Goal: Complete application form

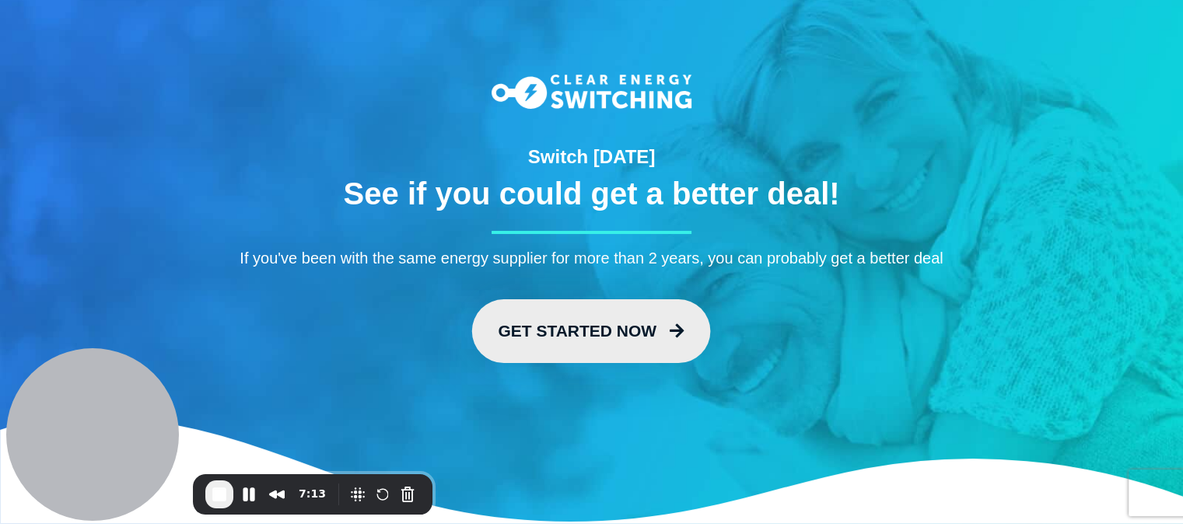
click at [585, 332] on link "Get Started Now" at bounding box center [591, 331] width 239 height 64
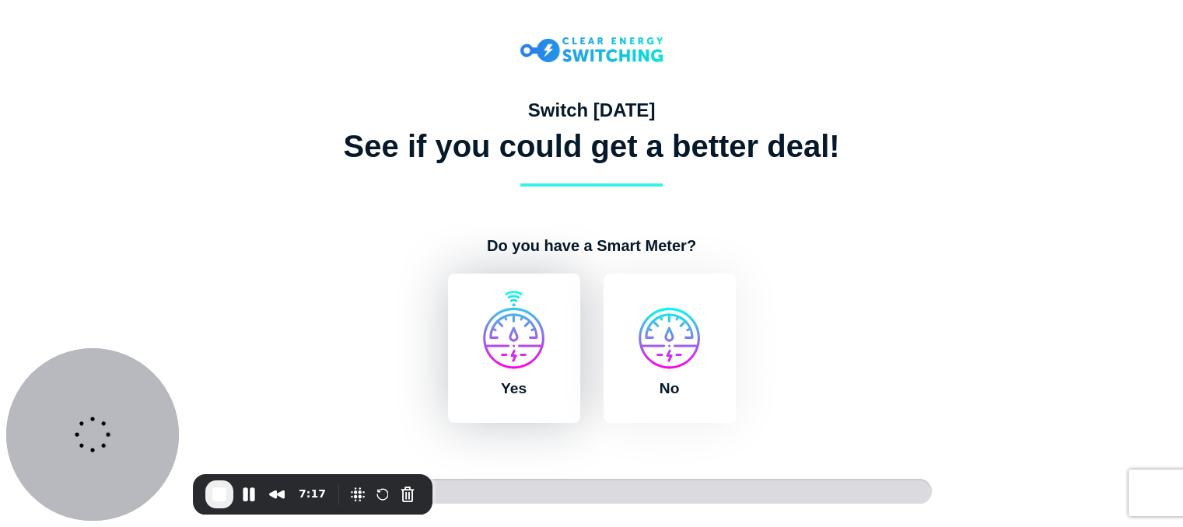
click at [508, 345] on label "Yes" at bounding box center [514, 348] width 132 height 149
click at [449, 289] on input "Yes" at bounding box center [442, 282] width 12 height 16
radio input "true"
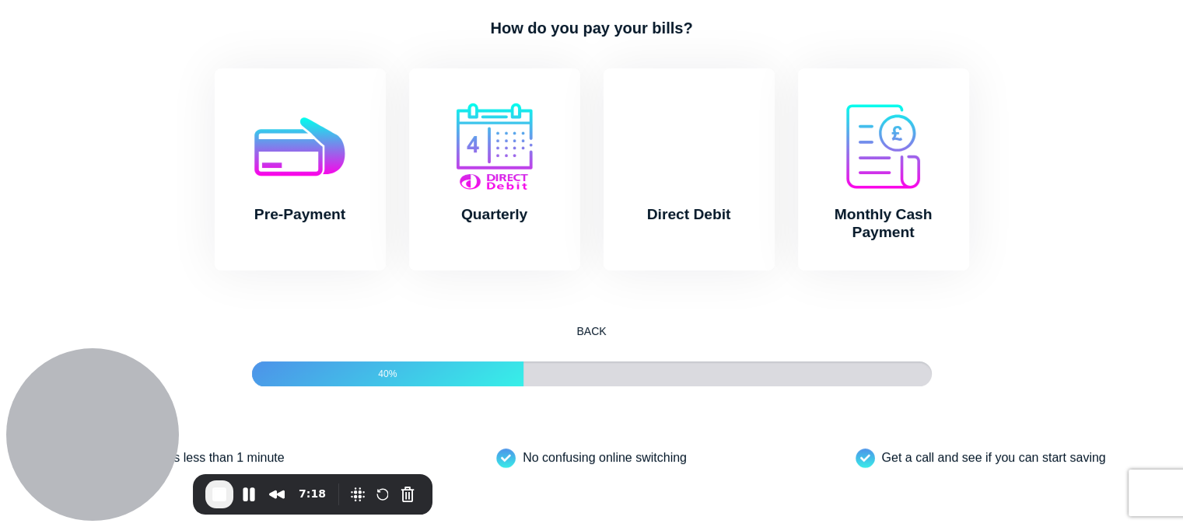
scroll to position [243, 0]
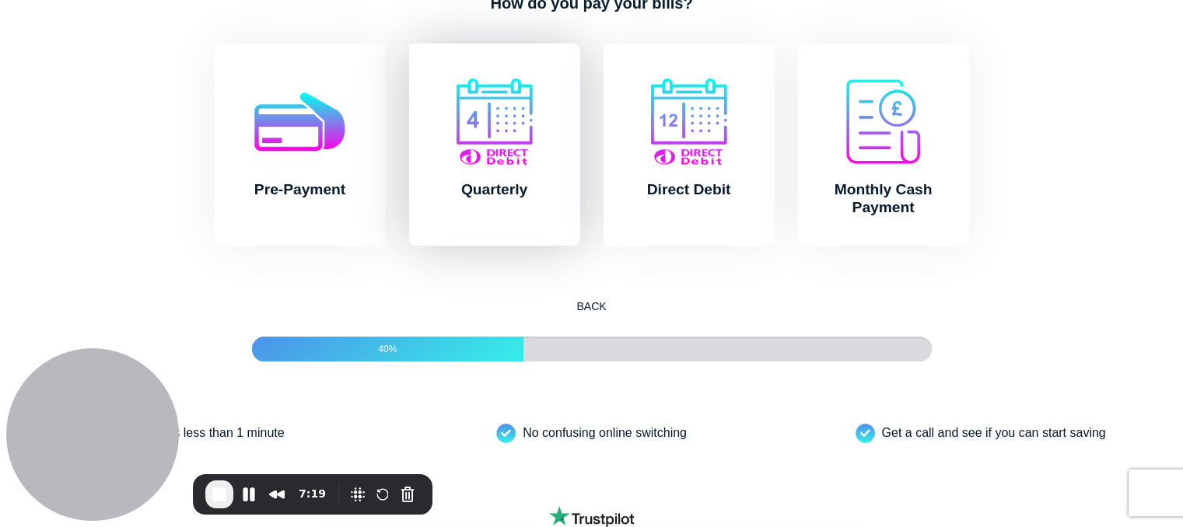
click at [529, 183] on label "Quarterly" at bounding box center [494, 145] width 171 height 202
click at [410, 59] on input "Quarterly" at bounding box center [403, 52] width 12 height 16
radio input "true"
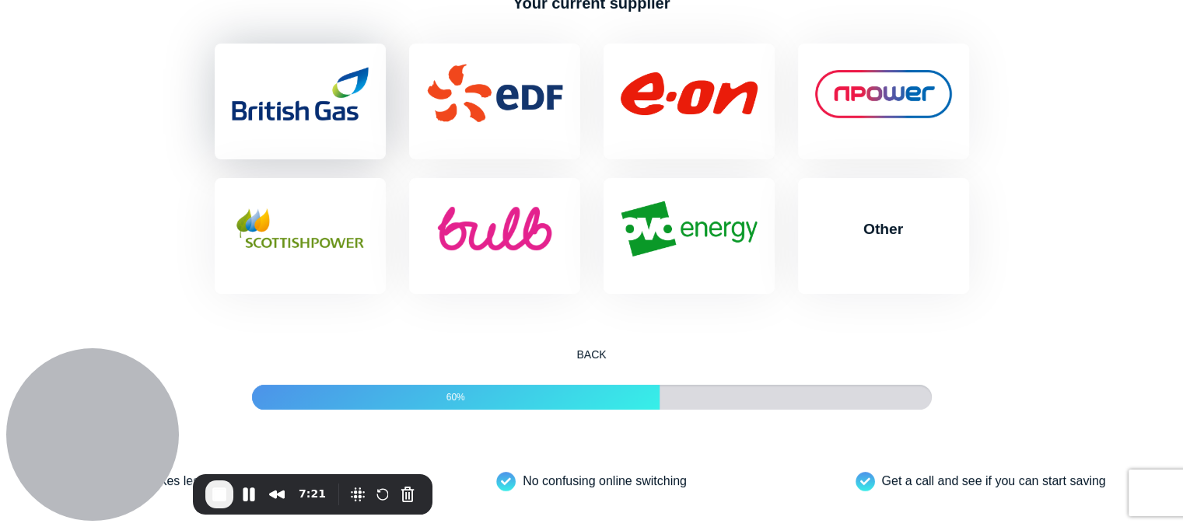
click at [281, 132] on label "British Gas" at bounding box center [300, 102] width 171 height 116
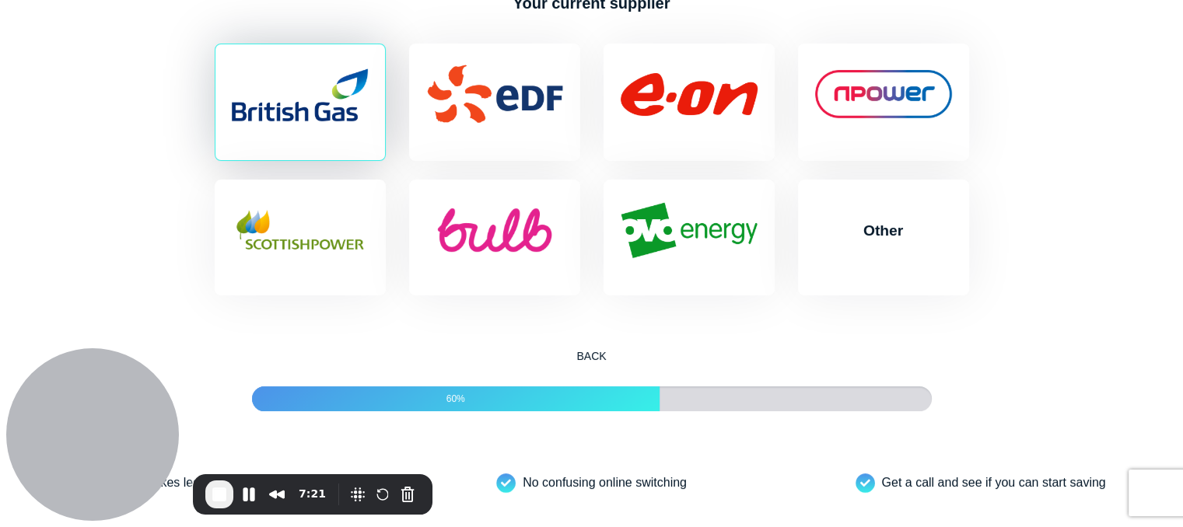
click at [215, 59] on input "British Gas" at bounding box center [209, 52] width 12 height 16
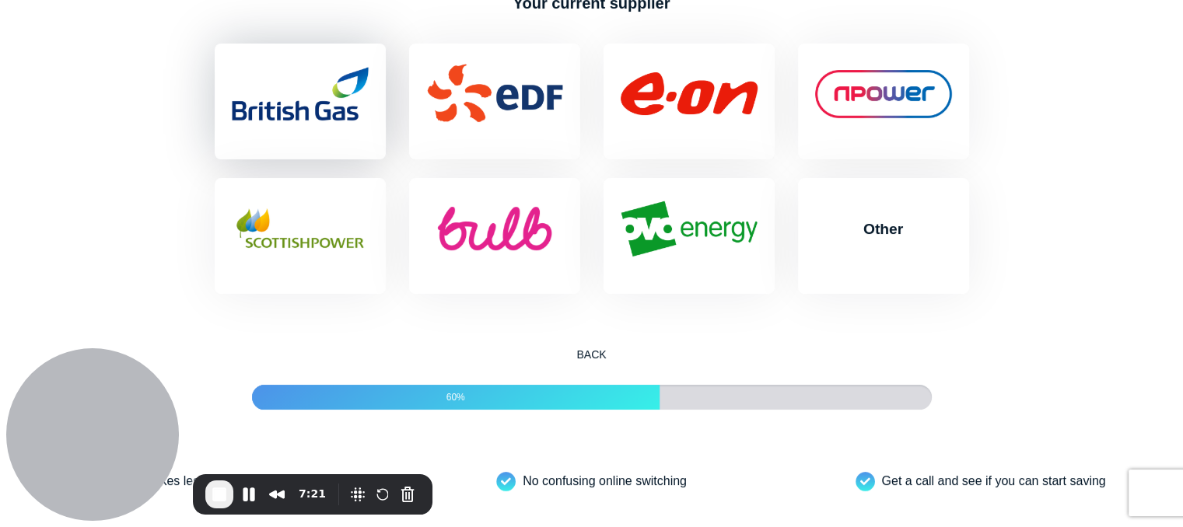
radio input "true"
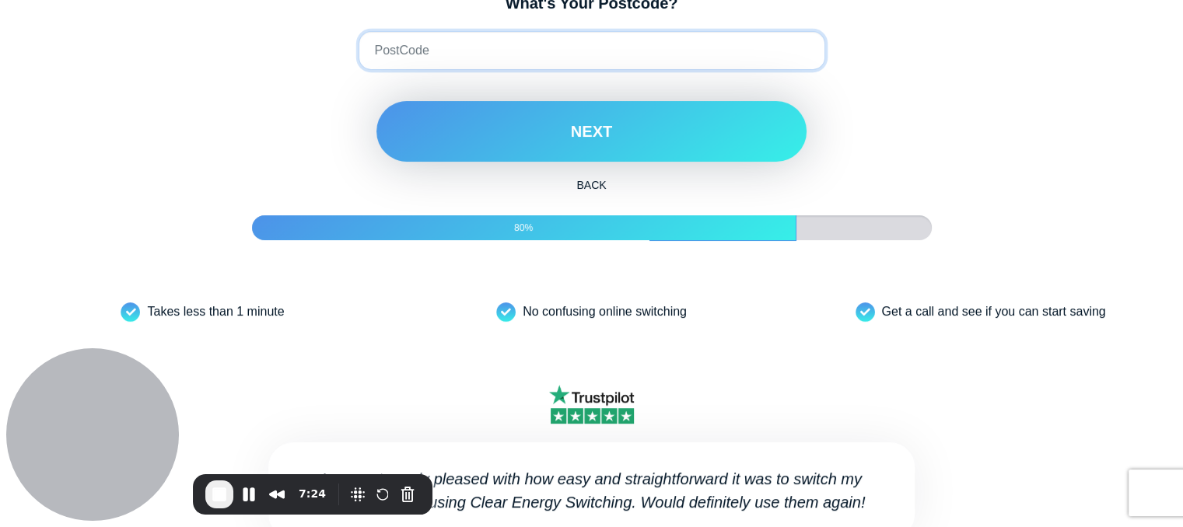
click at [426, 70] on input "What's Your Postcode?" at bounding box center [591, 50] width 466 height 39
type input "S6 3AF"
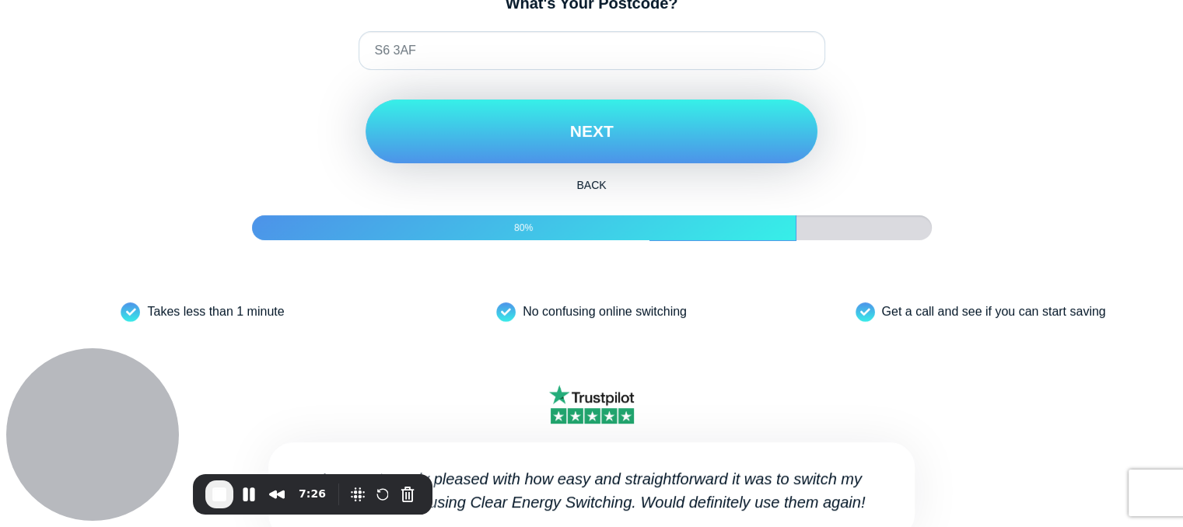
click at [566, 163] on button "Next" at bounding box center [591, 132] width 452 height 64
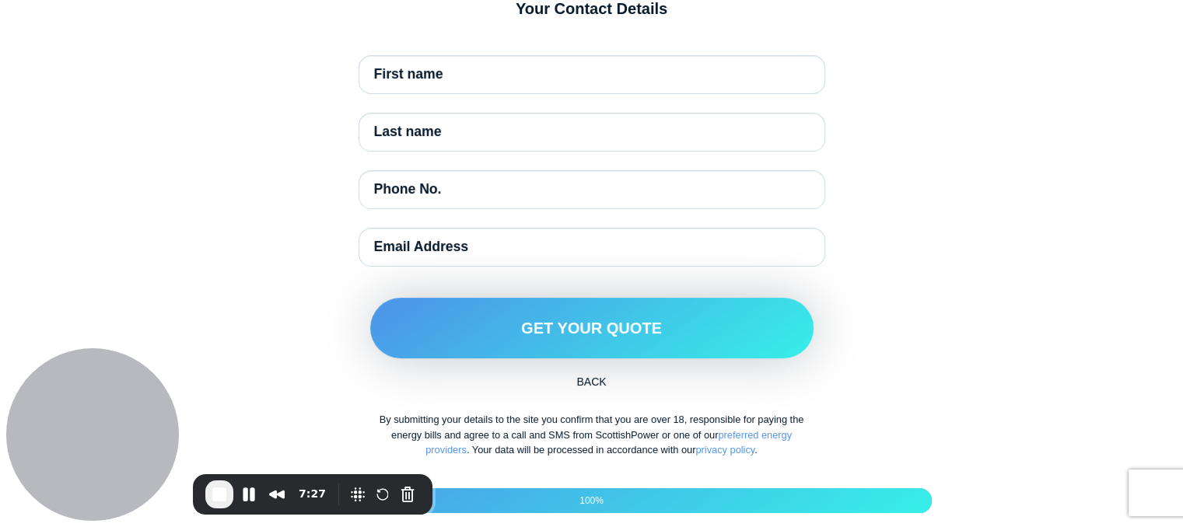
scroll to position [261, 0]
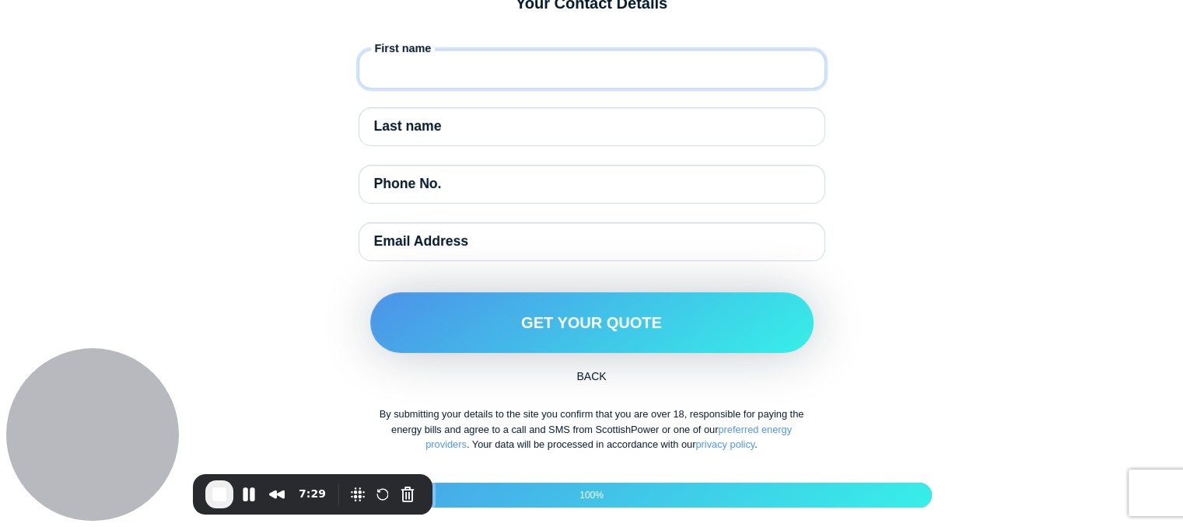
click at [583, 89] on input "First name" at bounding box center [591, 69] width 466 height 39
type input "[PERSON_NAME]"
type input "Delaney"
type input "01142994062"
type input "simon@databowl.com"
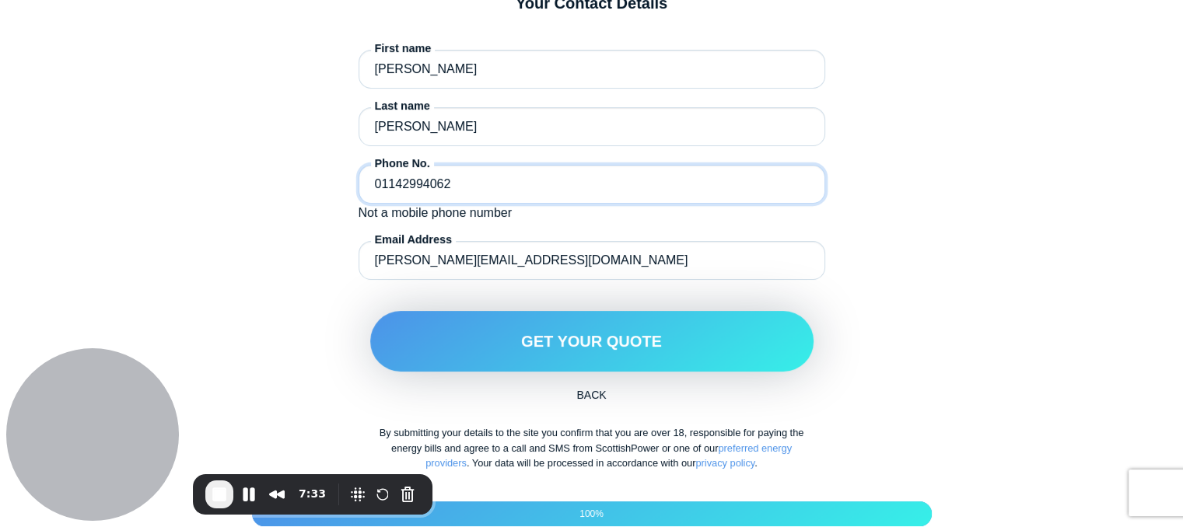
drag, startPoint x: 490, startPoint y: 214, endPoint x: 295, endPoint y: 224, distance: 194.6
click at [295, 224] on div "Your Contact Details First name Simon Last name Delaney Phone No. 01142994062 N…" at bounding box center [592, 238] width 754 height 489
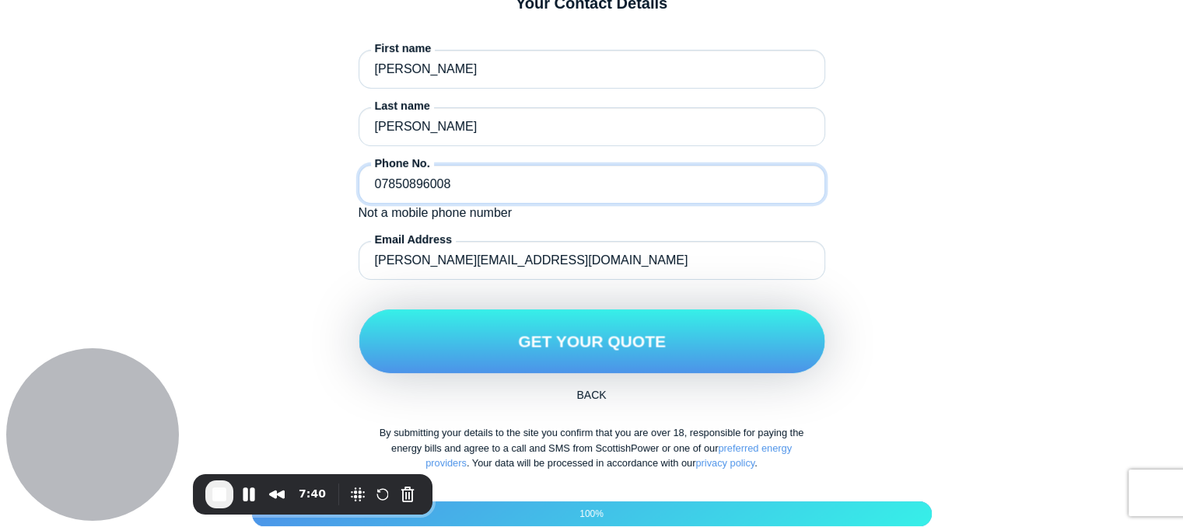
type input "07850896008"
click at [728, 350] on button "Get Your Quote" at bounding box center [591, 341] width 466 height 64
